Goal: Information Seeking & Learning: Find specific page/section

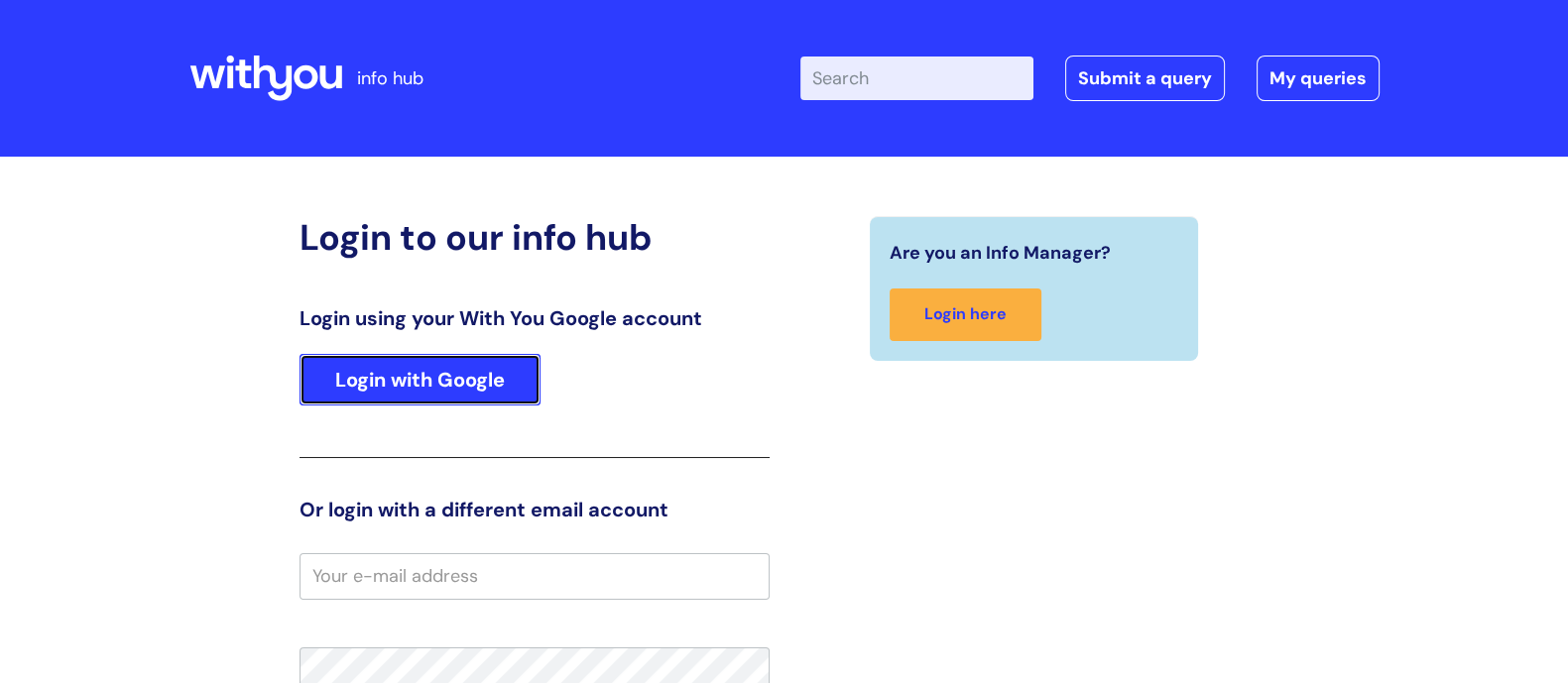
click at [433, 367] on link "Login with Google" at bounding box center [420, 379] width 241 height 52
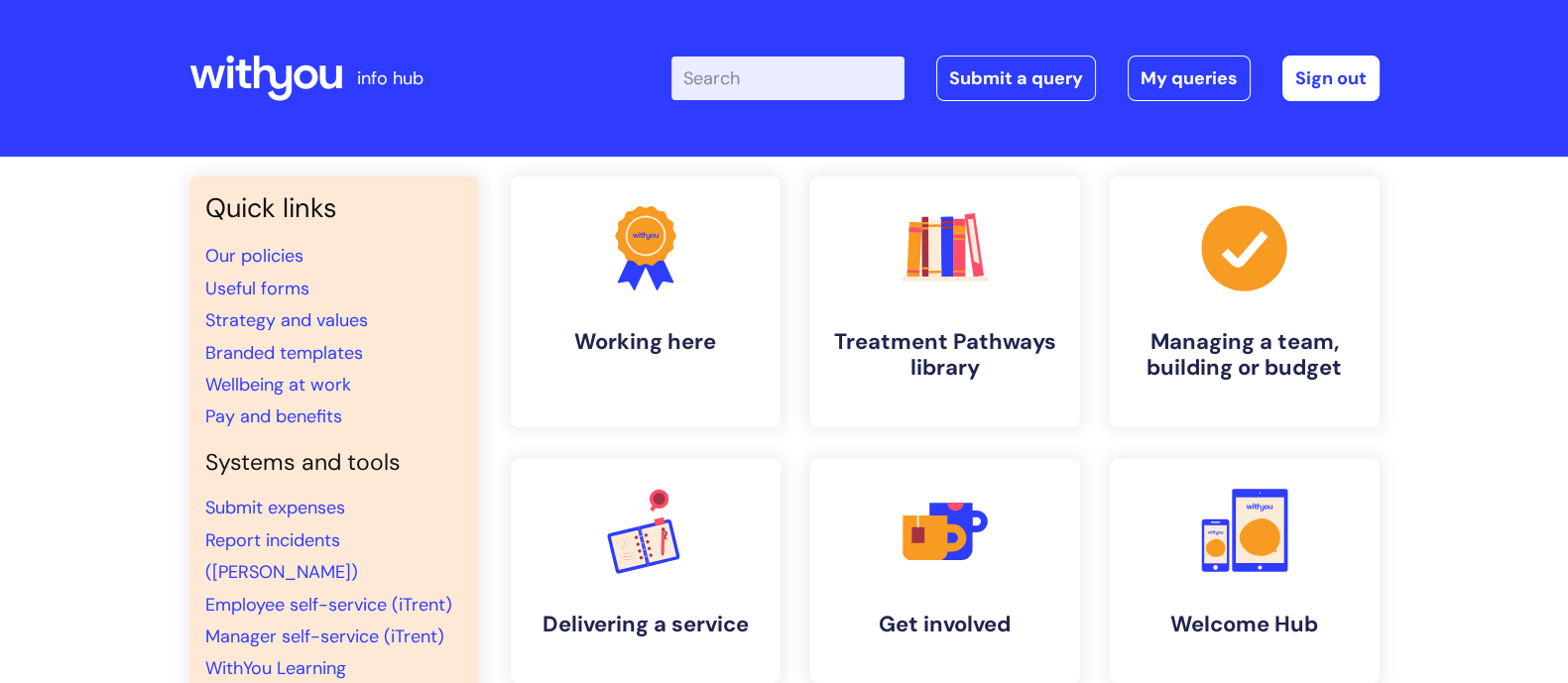
click at [741, 86] on input "Enter your search term here..." at bounding box center [788, 79] width 233 height 44
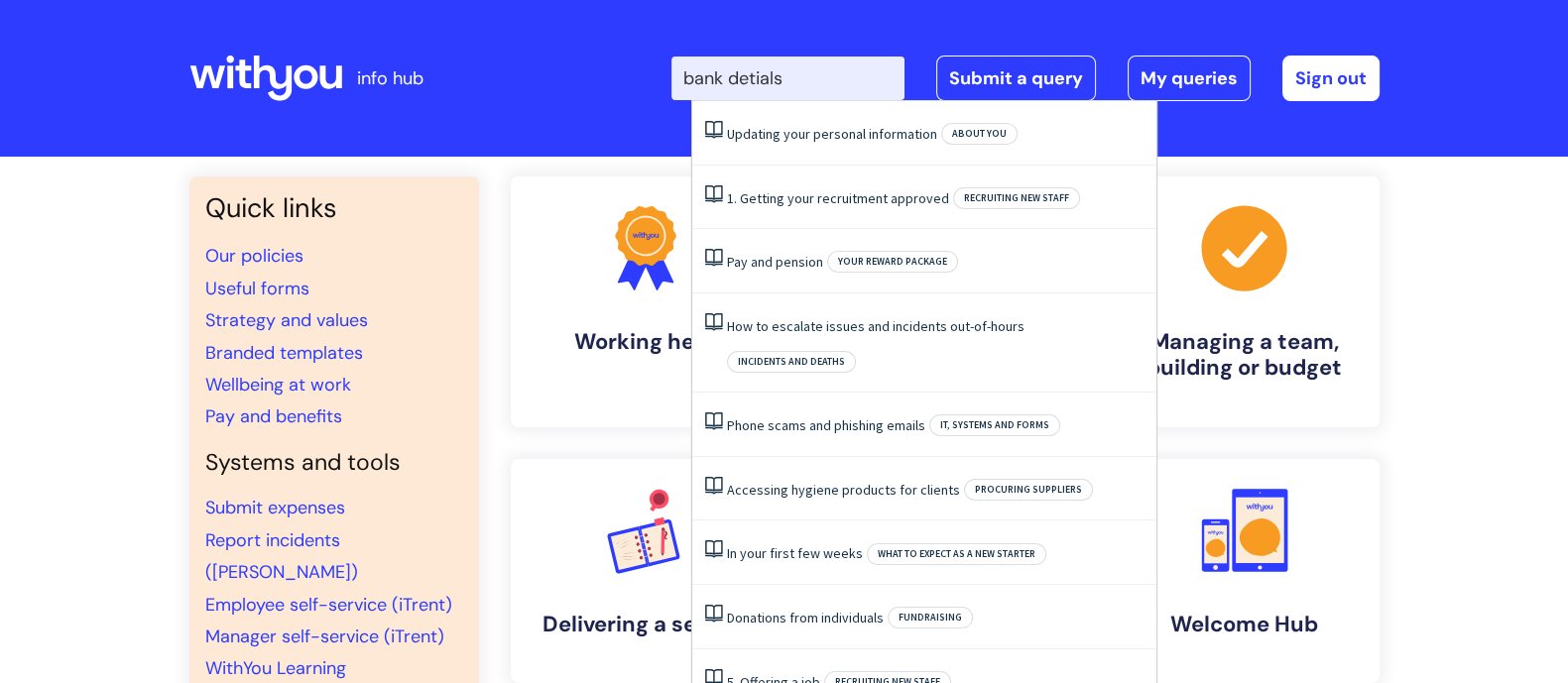
click at [817, 77] on input "bank detials" at bounding box center [788, 79] width 233 height 44
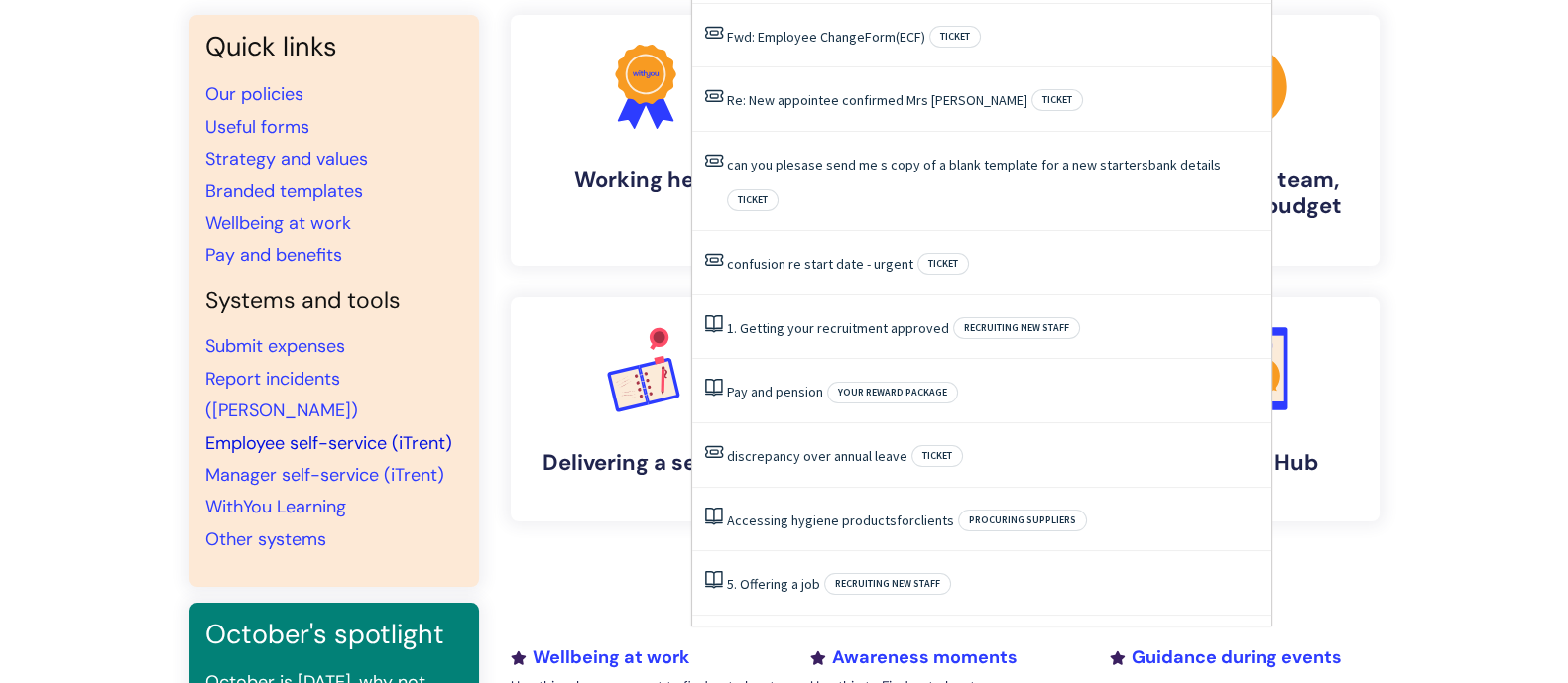
scroll to position [122, 0]
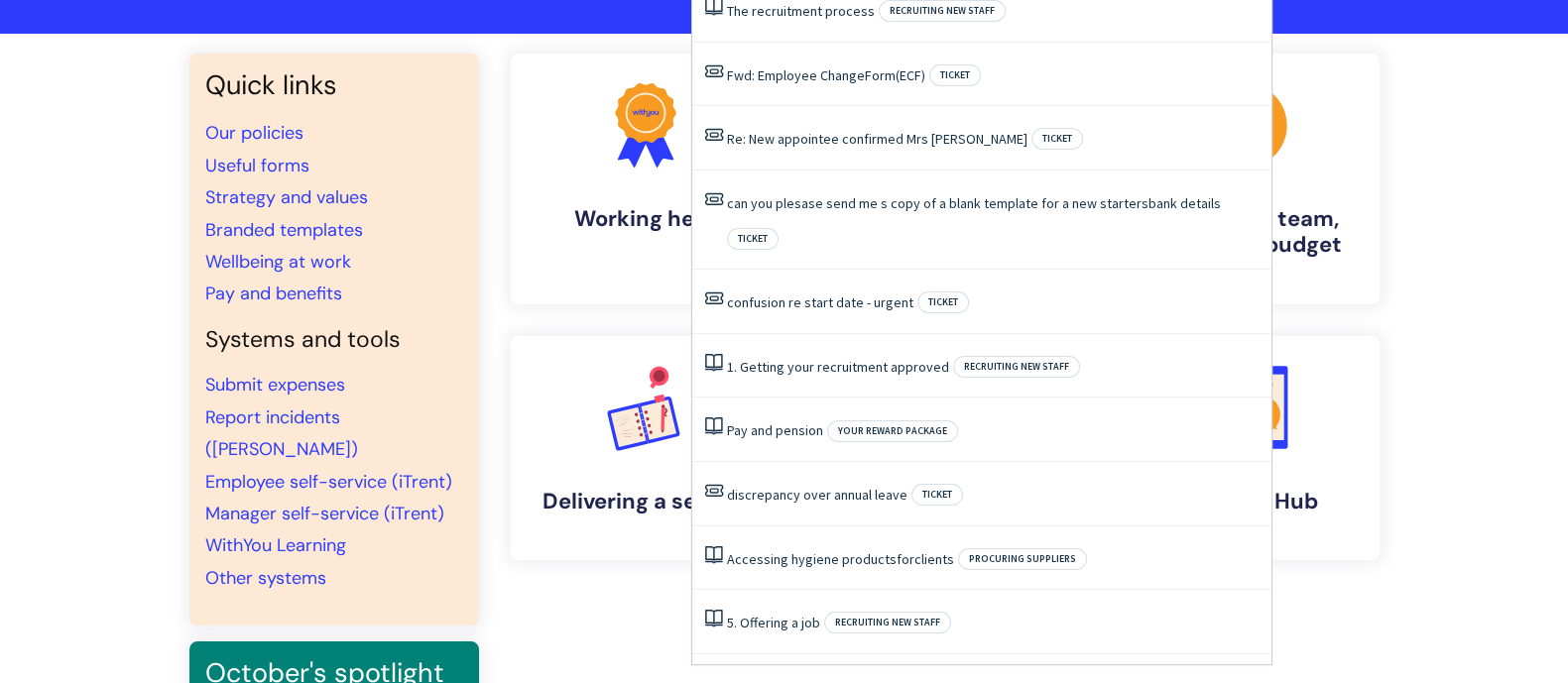
type input "bank detail form"
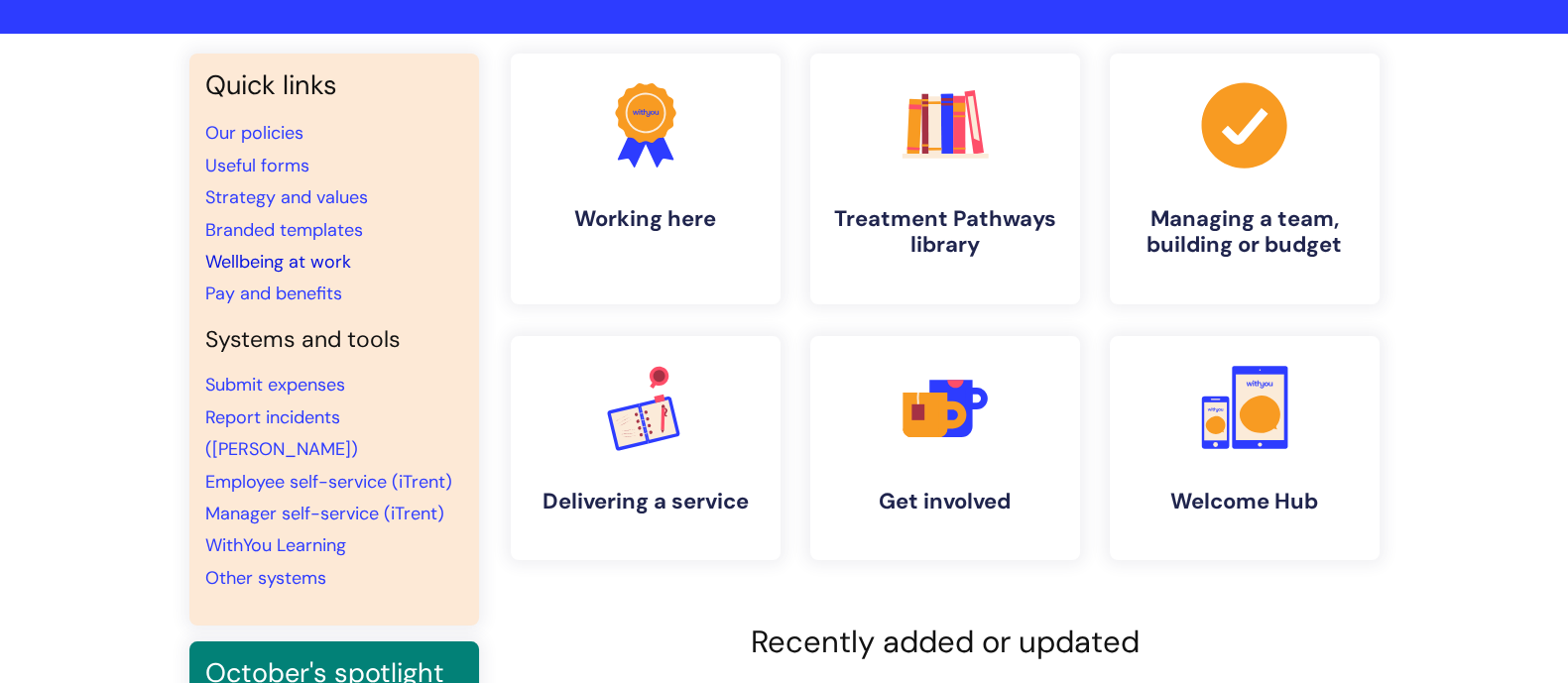
scroll to position [0, 0]
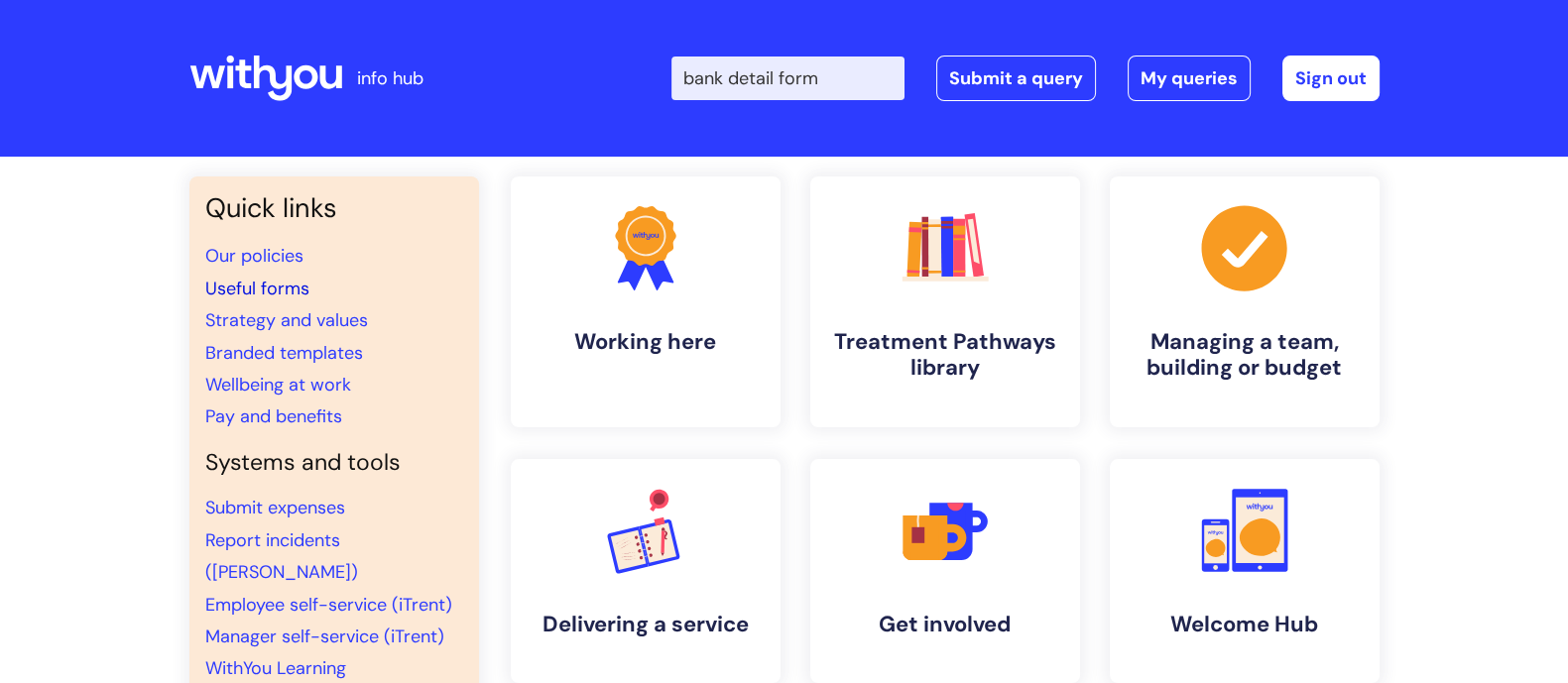
click at [274, 287] on link "Useful forms" at bounding box center [257, 289] width 105 height 24
